Goal: Task Accomplishment & Management: Manage account settings

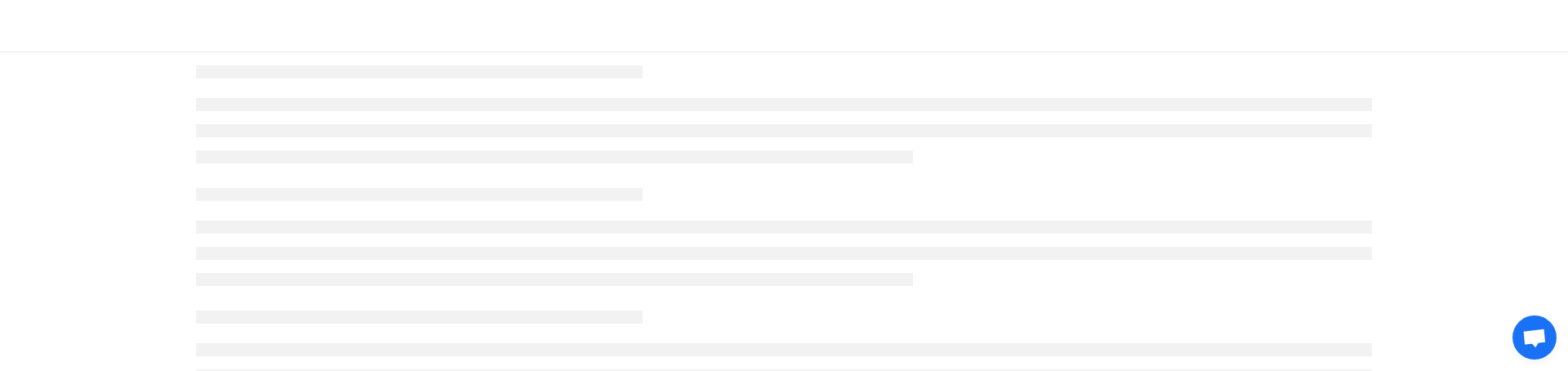
click at [291, 337] on div at bounding box center [784, 358] width 1176 height 122
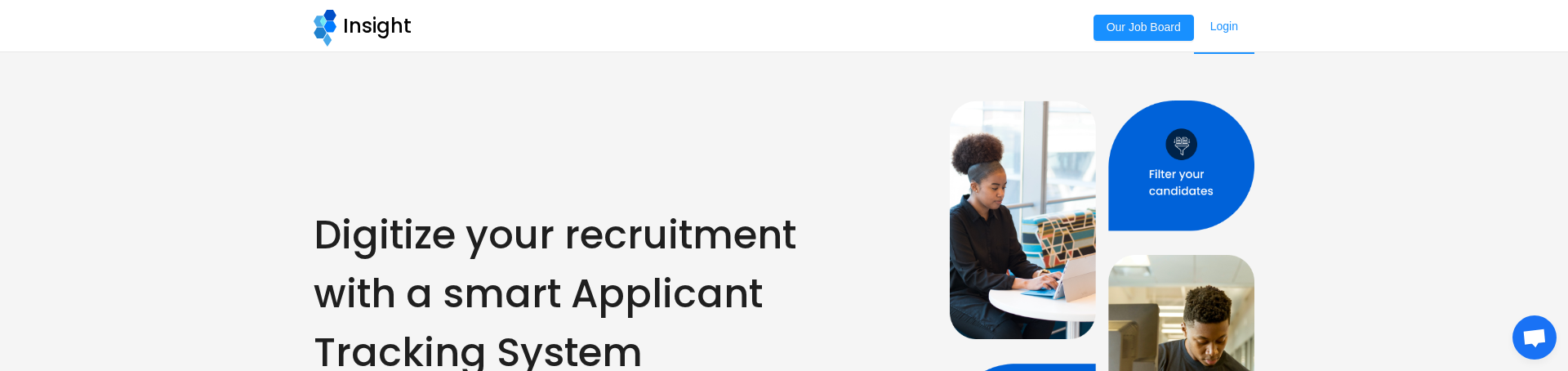
click at [1223, 34] on link "Login" at bounding box center [1224, 26] width 61 height 54
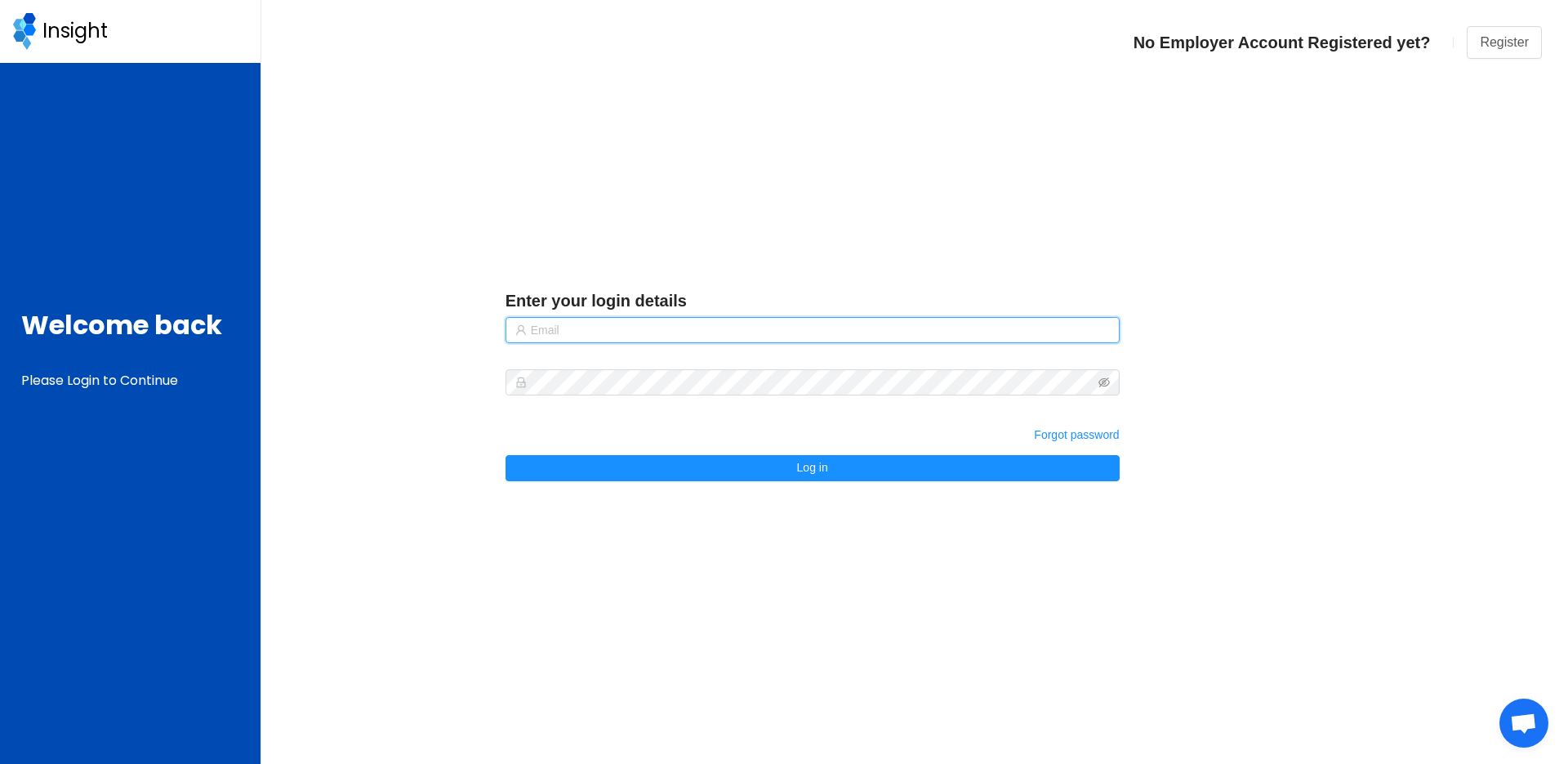
click at [857, 319] on input "text" at bounding box center [813, 330] width 615 height 26
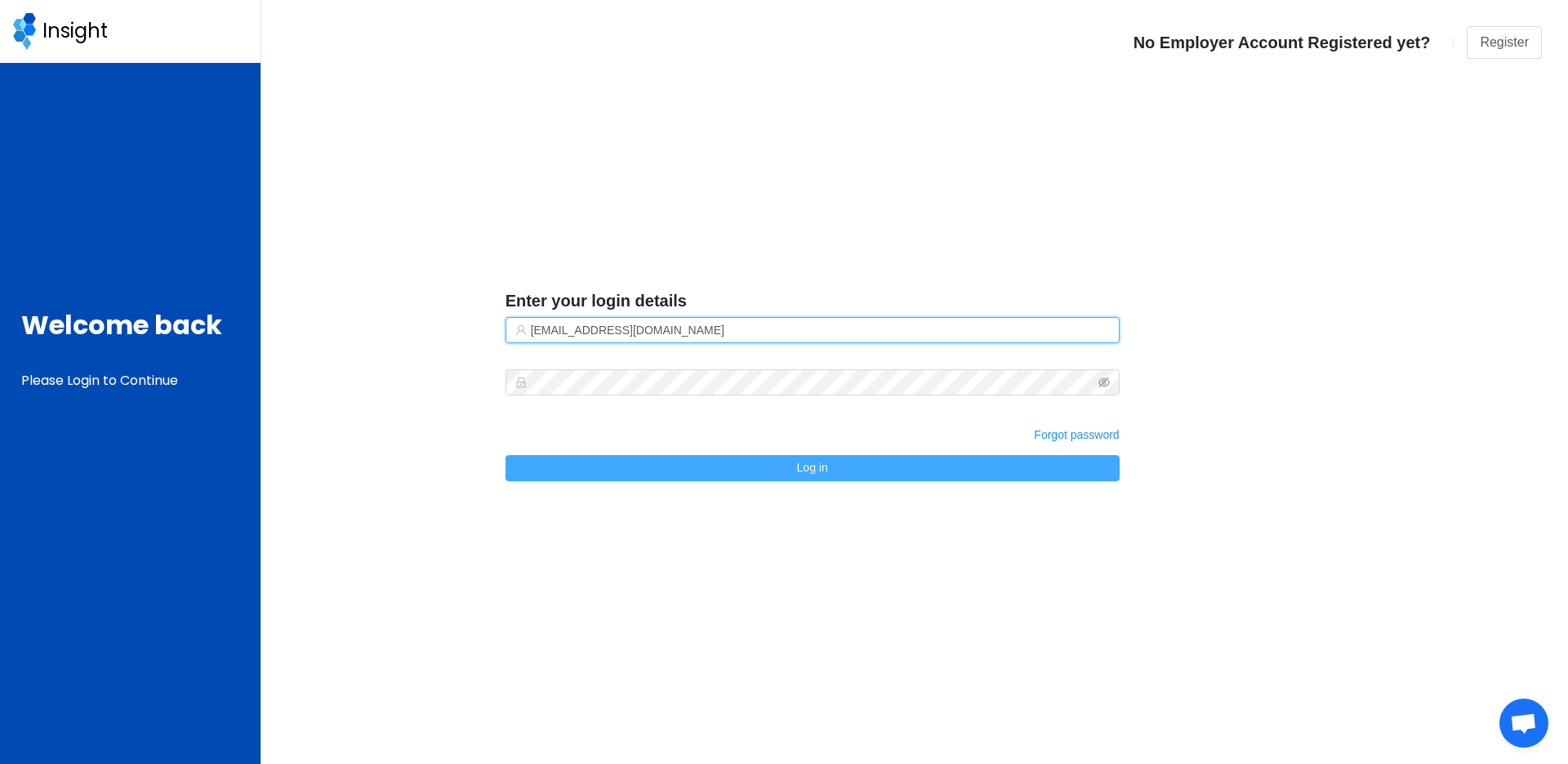
type input "robertruhiu@gmail.com"
click at [808, 370] on button "Log in" at bounding box center [813, 468] width 615 height 26
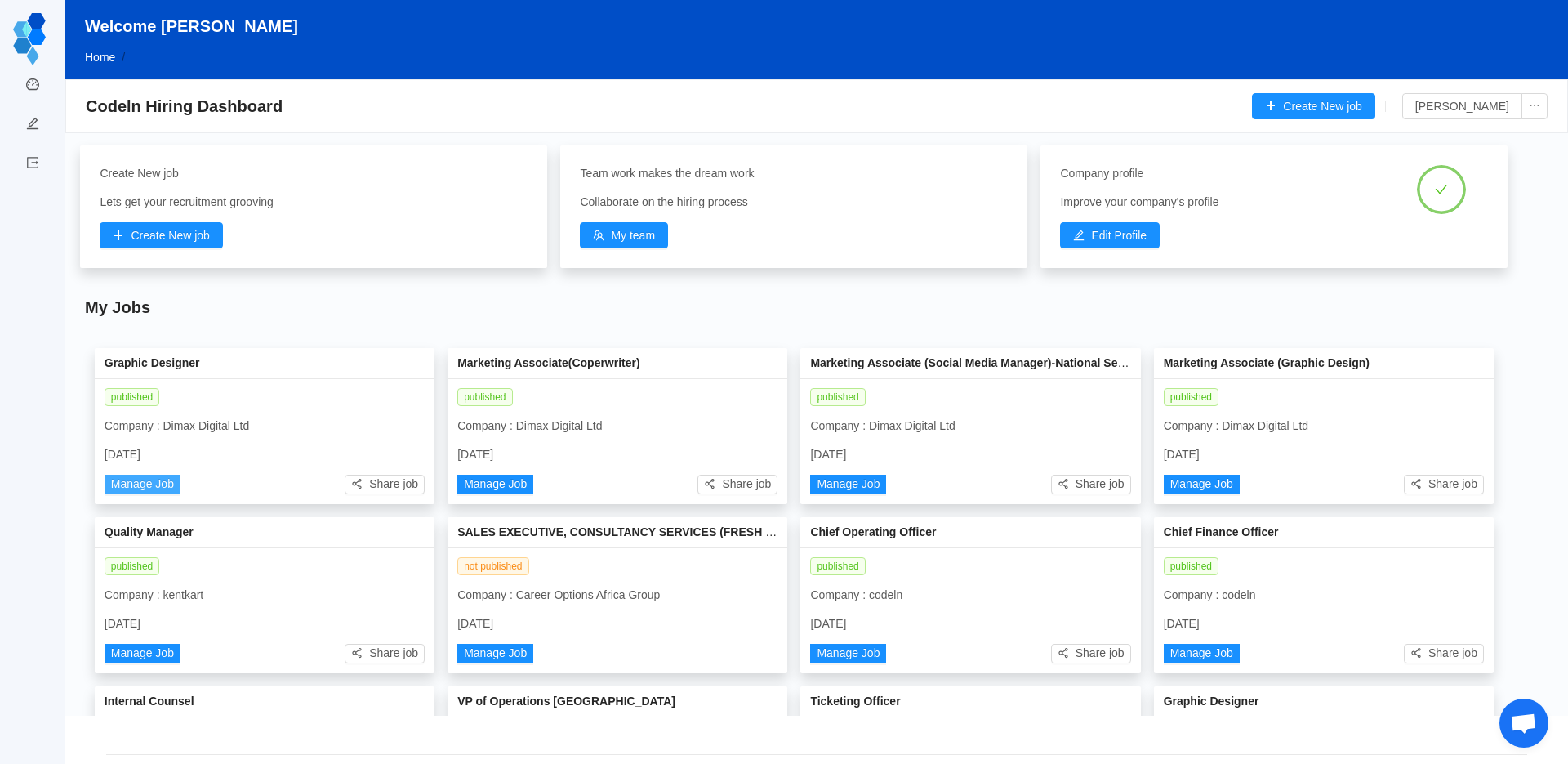
click at [162, 370] on button "Manage Job" at bounding box center [142, 485] width 76 height 20
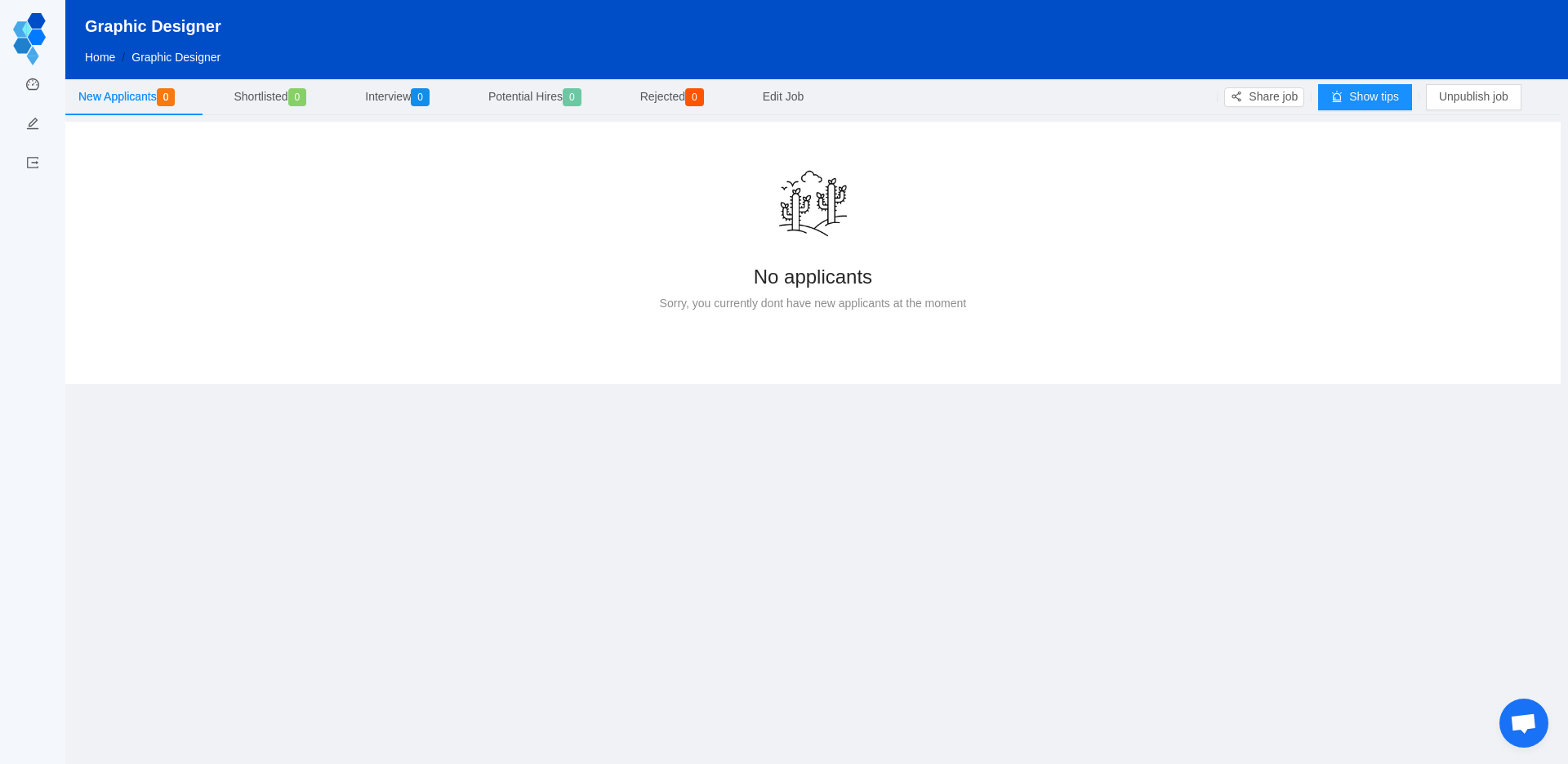
click at [110, 54] on link "Home" at bounding box center [100, 57] width 30 height 13
